Goal: Find contact information: Find contact information

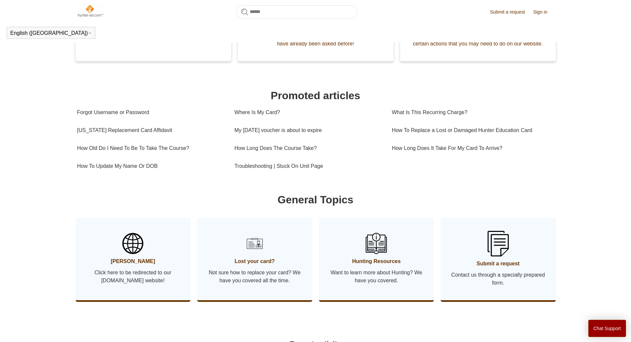
scroll to position [180, 0]
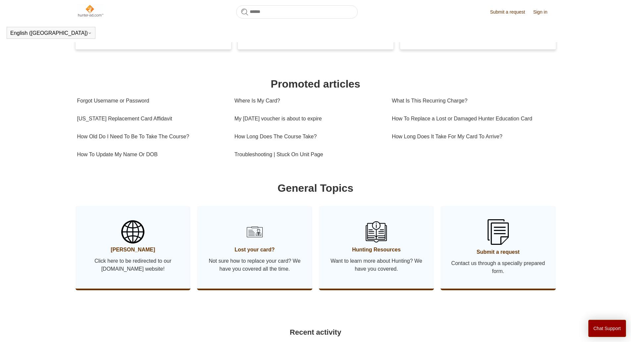
click at [130, 266] on span "Click here to be redirected to our Hunter-ed.com website!" at bounding box center [133, 265] width 95 height 16
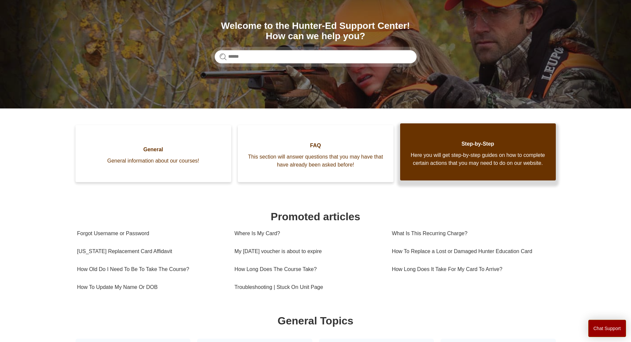
scroll to position [99, 0]
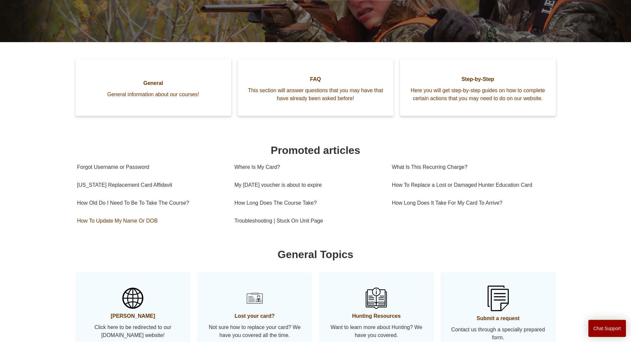
click at [129, 228] on link "How To Update My Name Or DOB" at bounding box center [151, 221] width 148 height 18
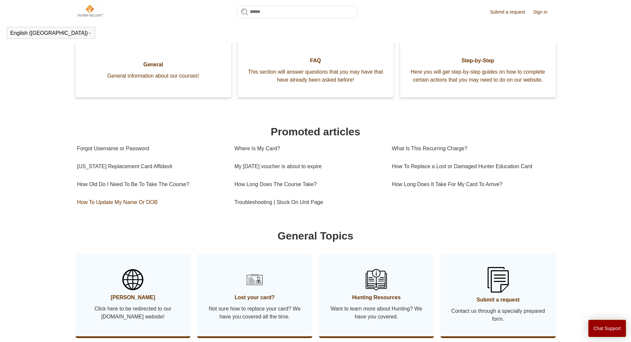
scroll to position [114, 0]
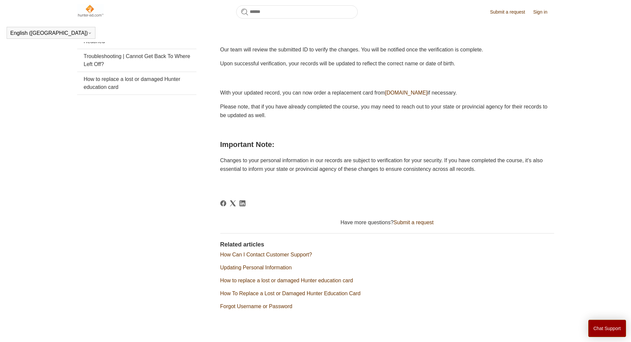
scroll to position [213, 0]
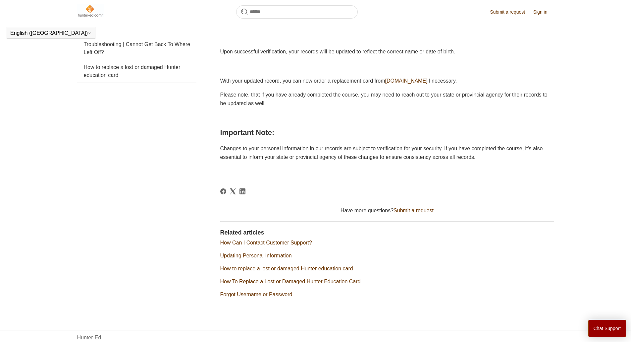
click at [282, 240] on link "How Can I Contact Customer Support?" at bounding box center [266, 243] width 92 height 6
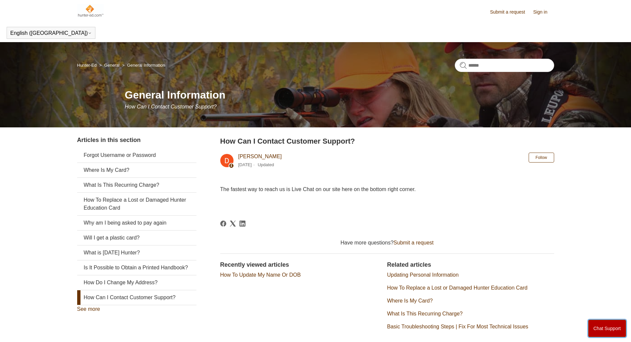
click at [611, 325] on button "Chat Support" at bounding box center [608, 328] width 38 height 17
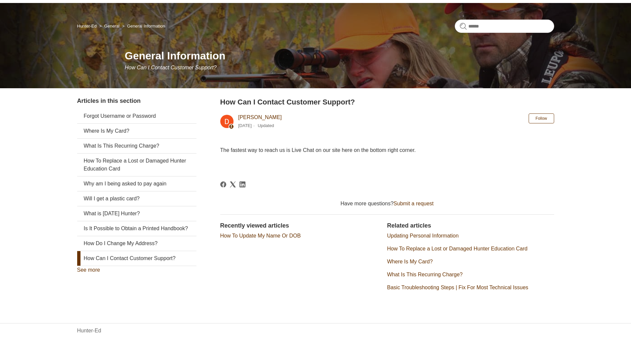
scroll to position [48, 0]
